Goal: Information Seeking & Learning: Check status

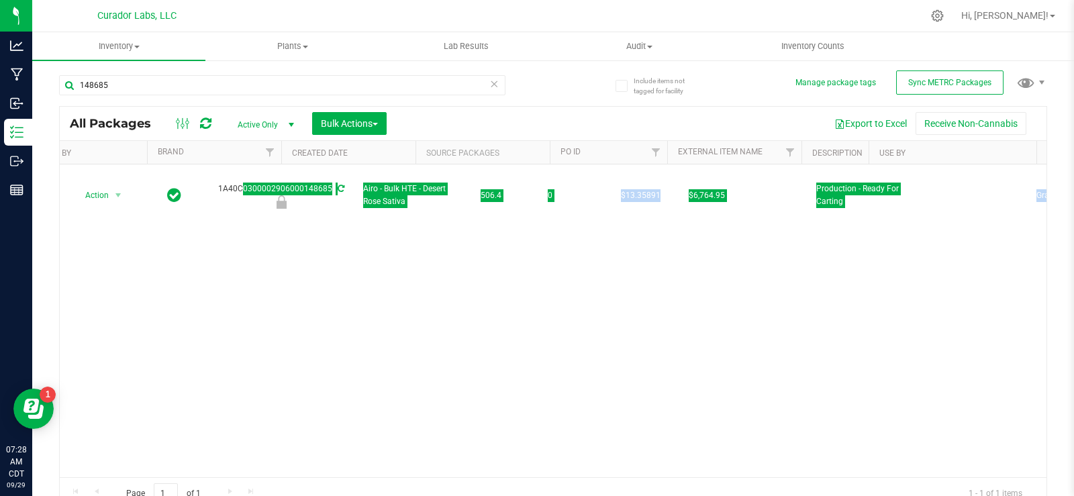
scroll to position [0, 3381]
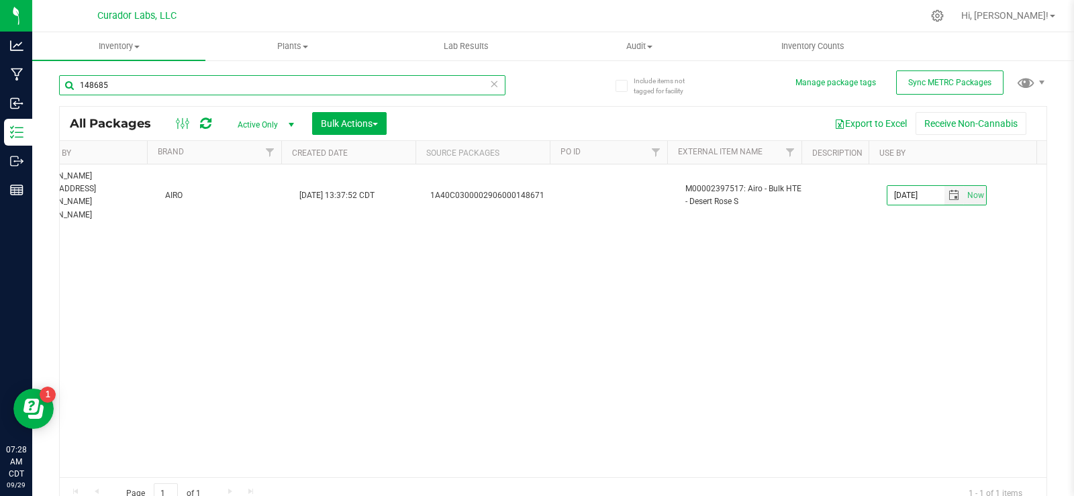
click at [123, 90] on input "148685" at bounding box center [282, 85] width 447 height 20
click at [123, 89] on input "148685" at bounding box center [282, 85] width 447 height 20
type input "kool aid"
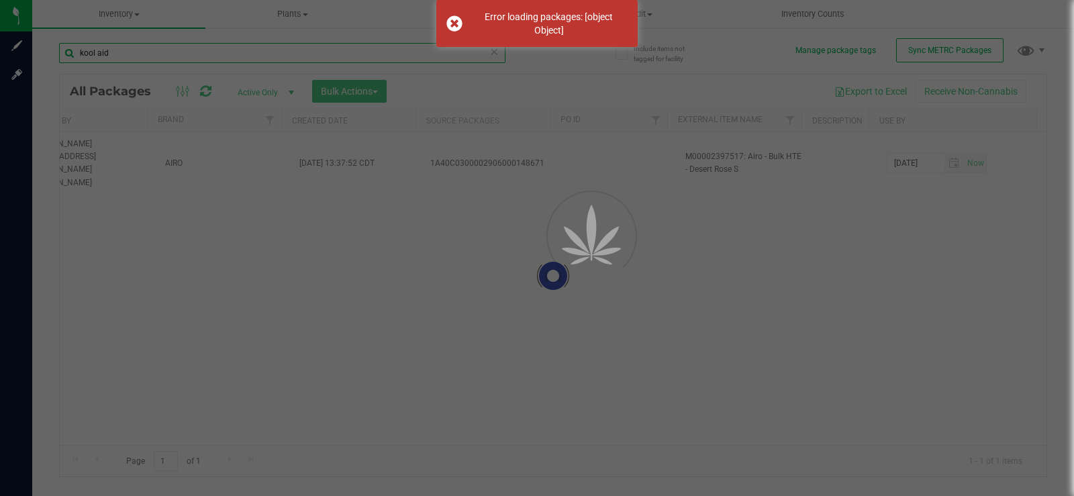
scroll to position [0, 3371]
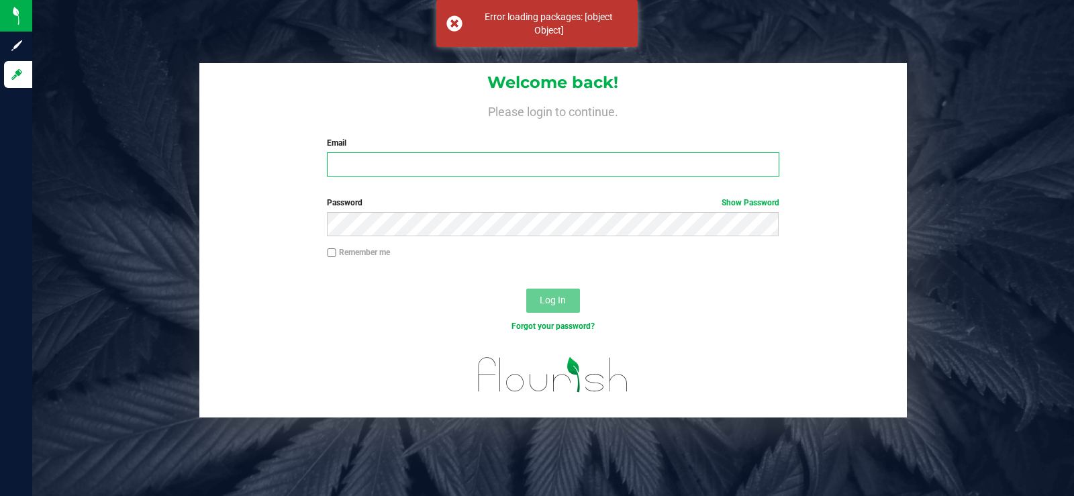
type input "[PERSON_NAME][EMAIL_ADDRESS][DOMAIN_NAME]"
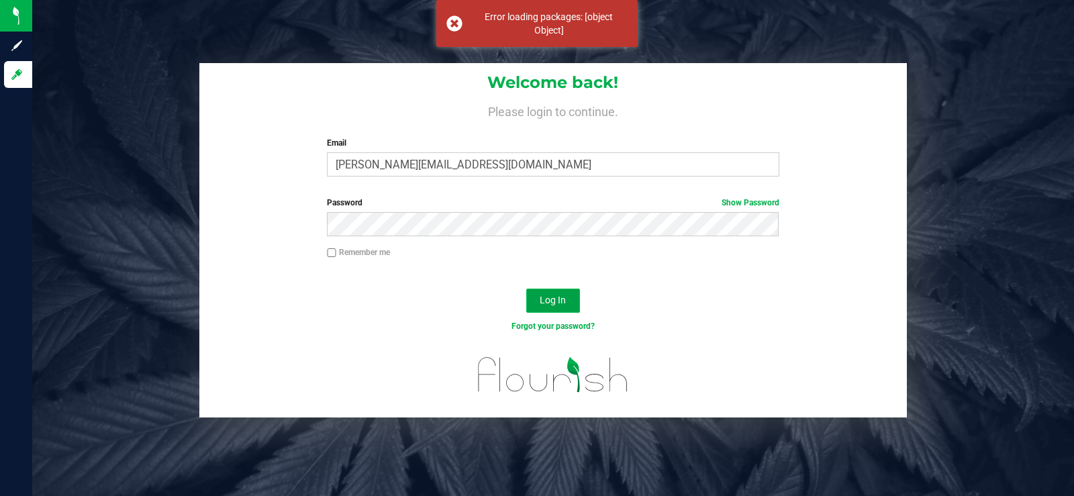
click at [536, 303] on button "Log In" at bounding box center [553, 301] width 54 height 24
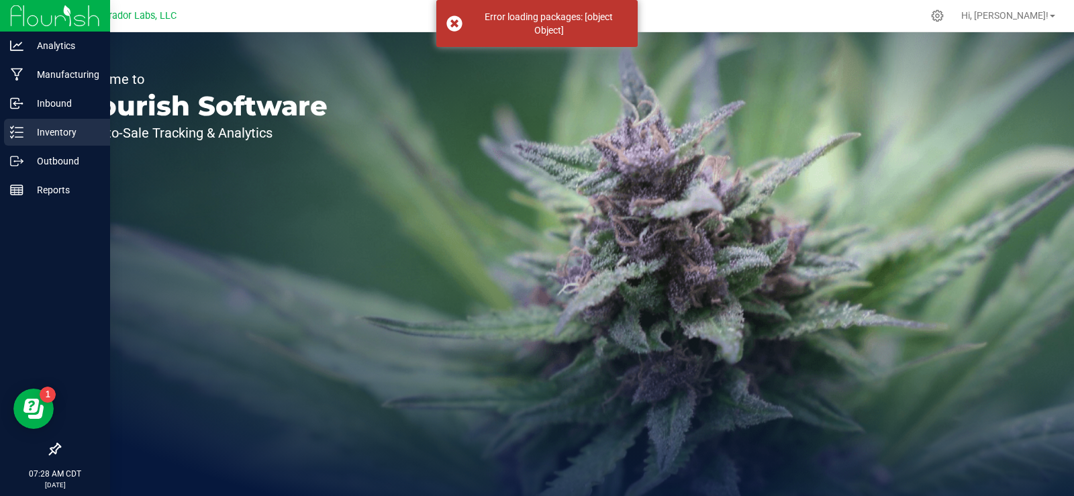
click at [25, 130] on p "Inventory" at bounding box center [64, 132] width 81 height 16
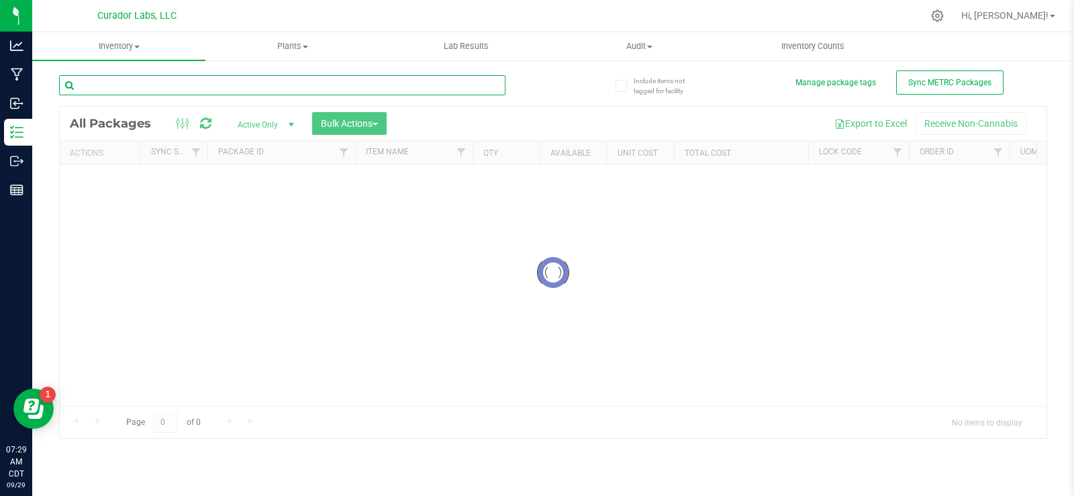
click at [191, 94] on input "text" at bounding box center [282, 85] width 447 height 20
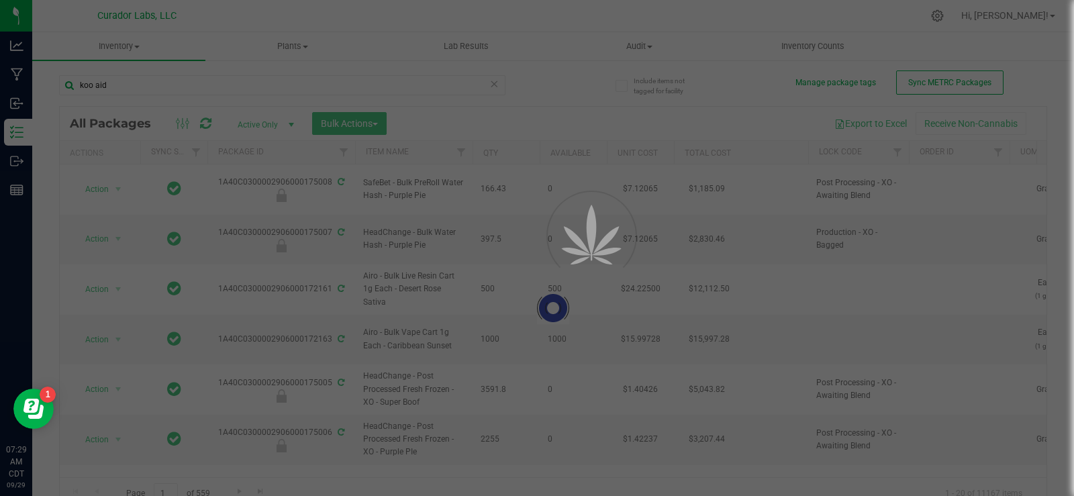
click at [91, 85] on div at bounding box center [537, 248] width 1074 height 496
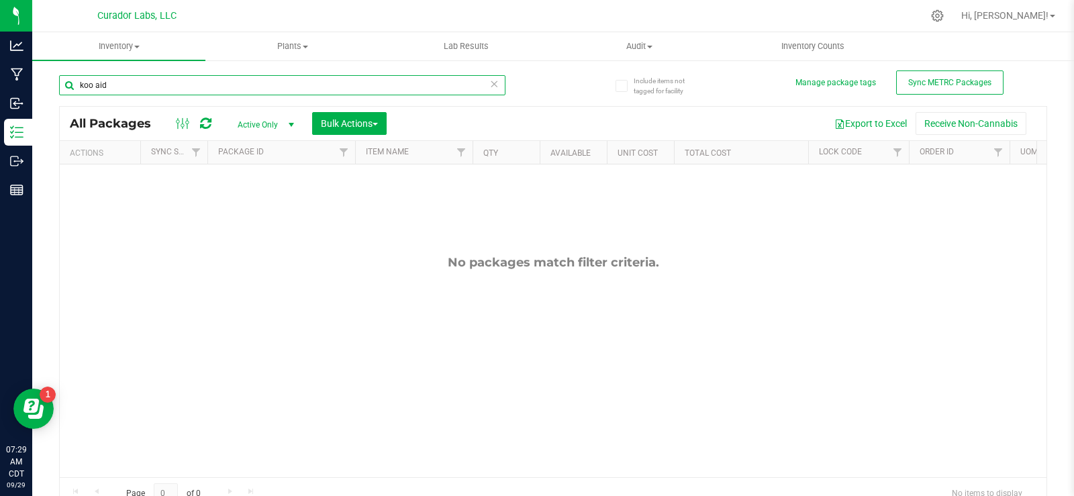
click at [93, 83] on input "koo aid" at bounding box center [282, 85] width 447 height 20
type input "kool aid"
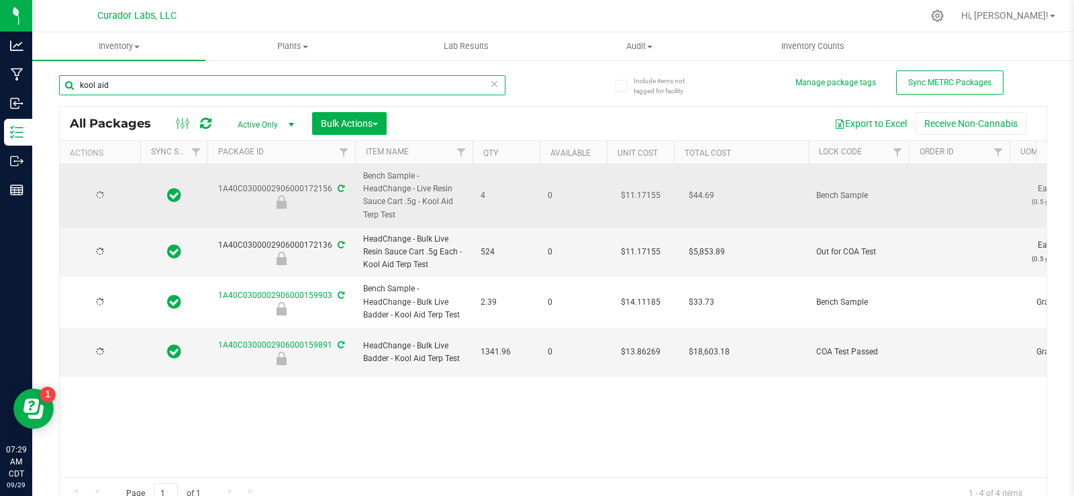
type input "[DATE]"
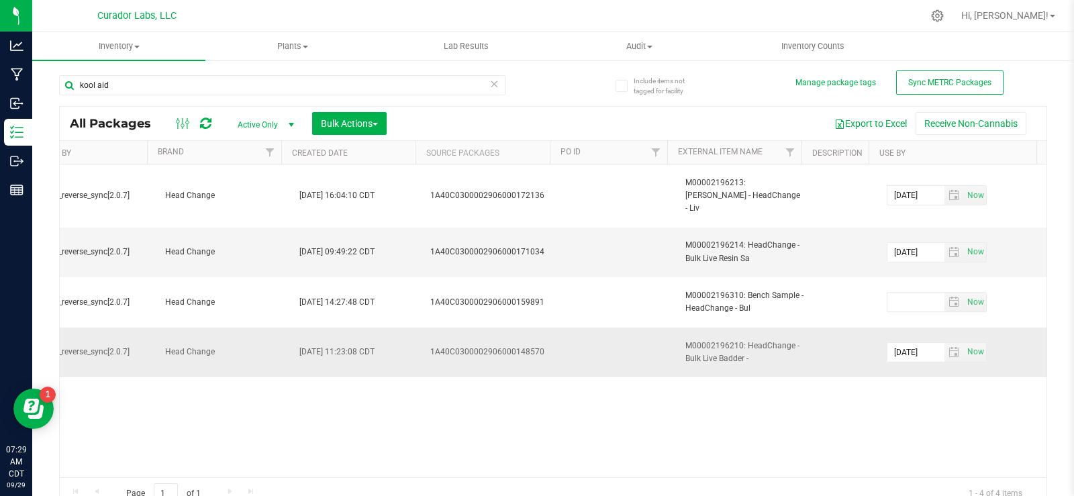
drag, startPoint x: 222, startPoint y: 340, endPoint x: 1023, endPoint y: 348, distance: 800.4
copy tr "1A40C0300002906000159891 HeadChange - Bulk Live Badder - Kool Aid Terp Test 134…"
